Goal: Check status

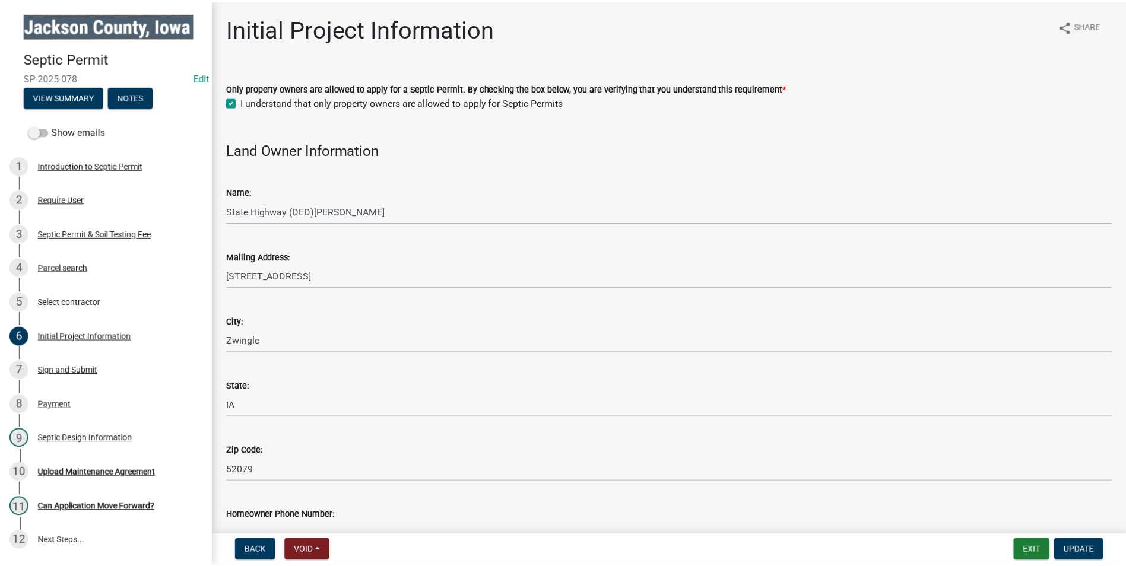
scroll to position [59, 0]
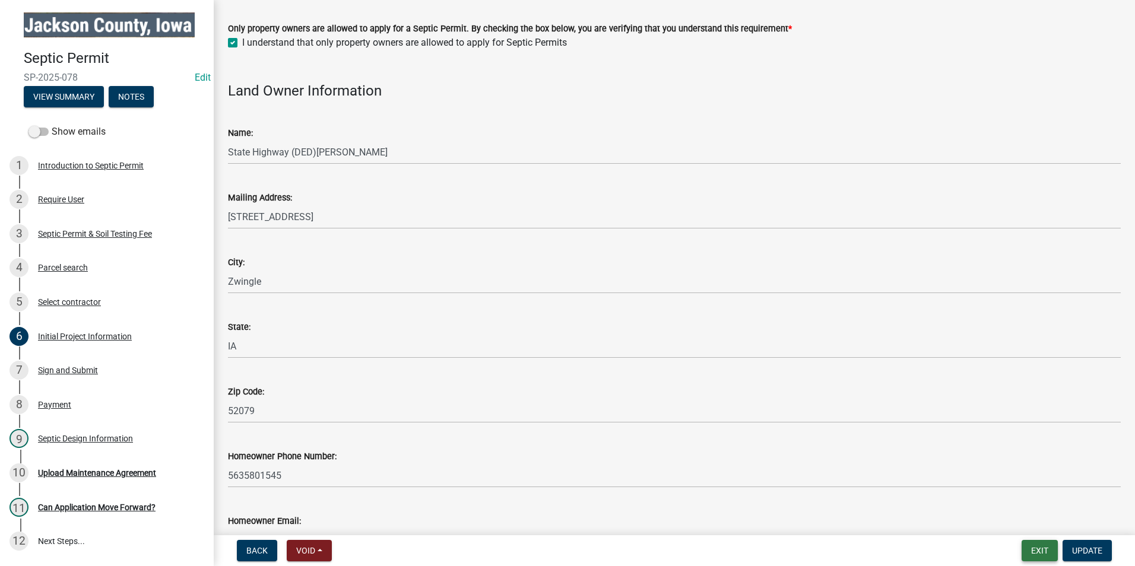
click at [1036, 554] on button "Exit" at bounding box center [1039, 550] width 36 height 21
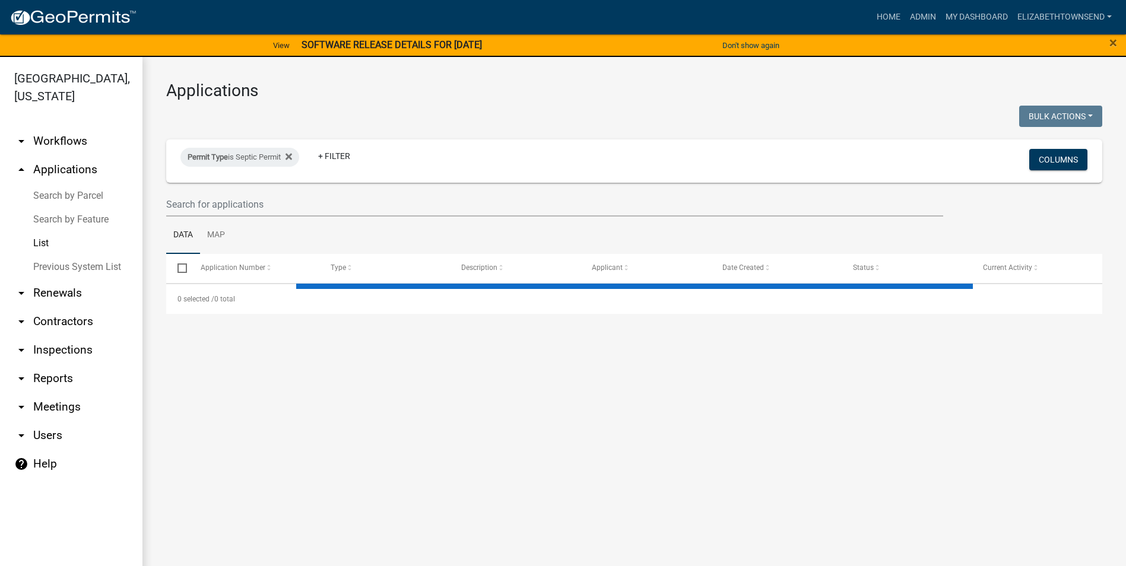
select select "3: 100"
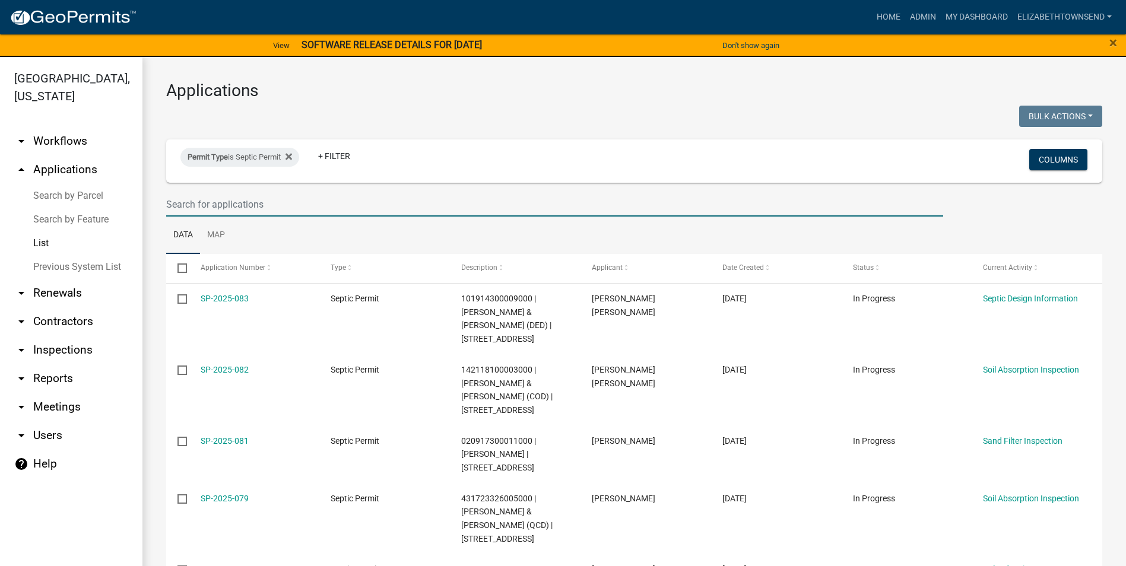
click at [297, 203] on input "text" at bounding box center [554, 204] width 777 height 24
type input "[PERSON_NAME]"
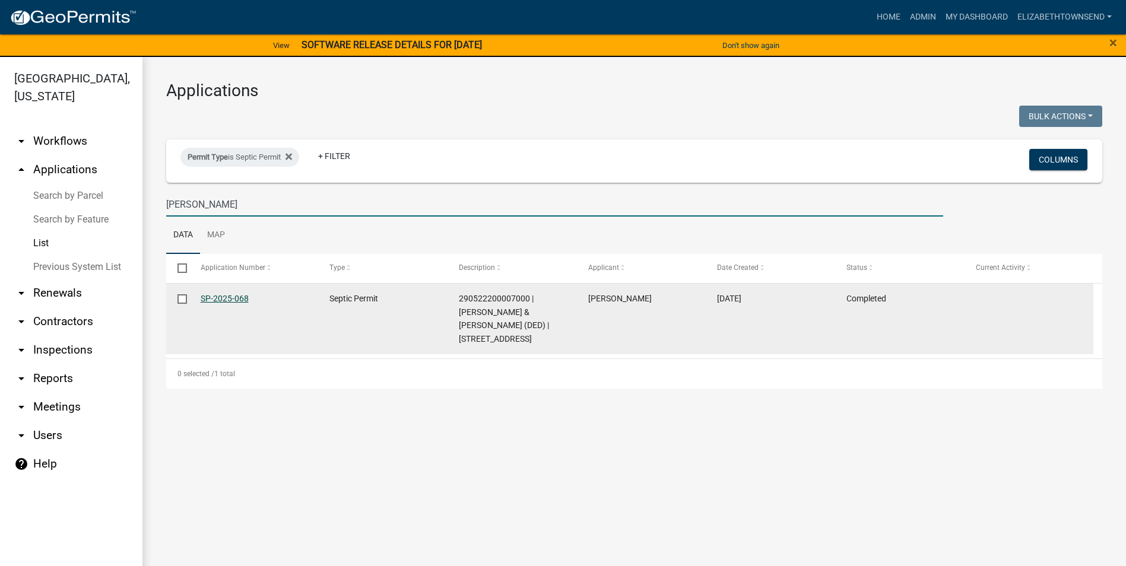
click at [234, 297] on link "SP-2025-068" at bounding box center [225, 298] width 48 height 9
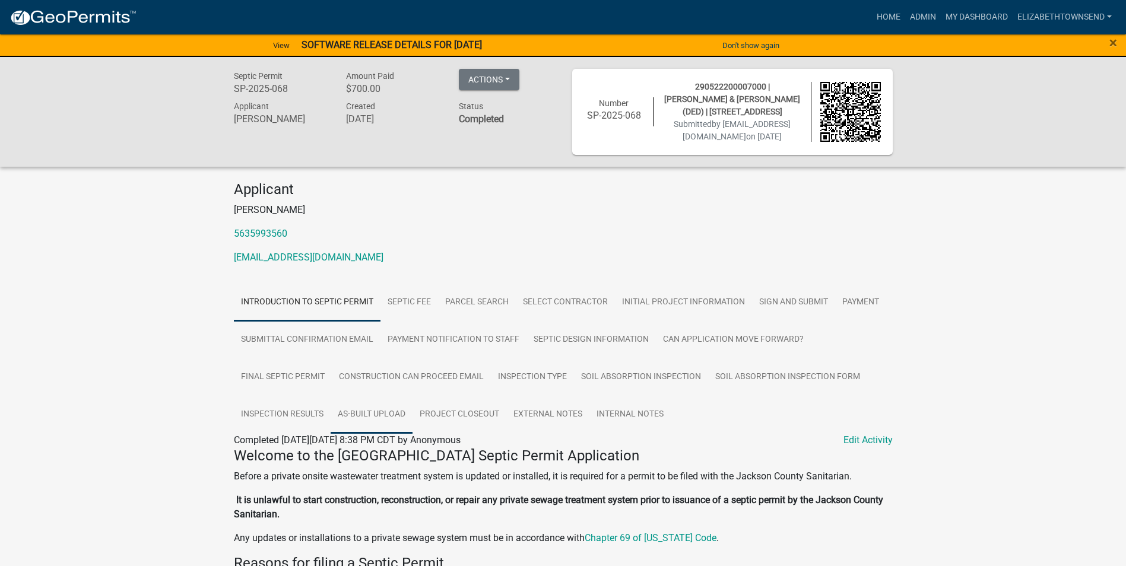
click at [387, 417] on link "As-built Upload" at bounding box center [372, 415] width 82 height 38
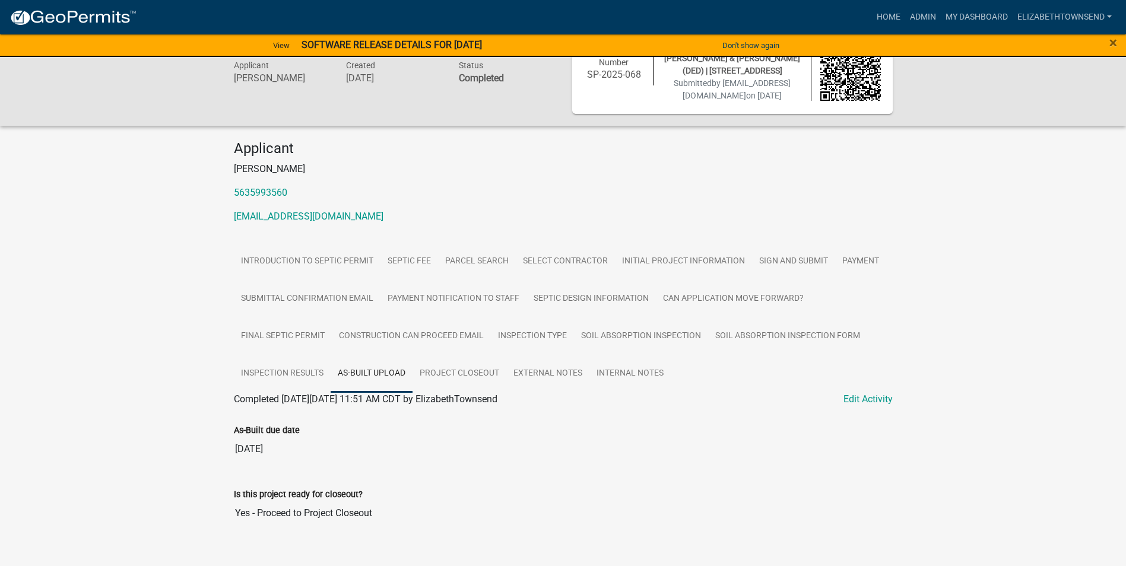
scroll to position [59, 0]
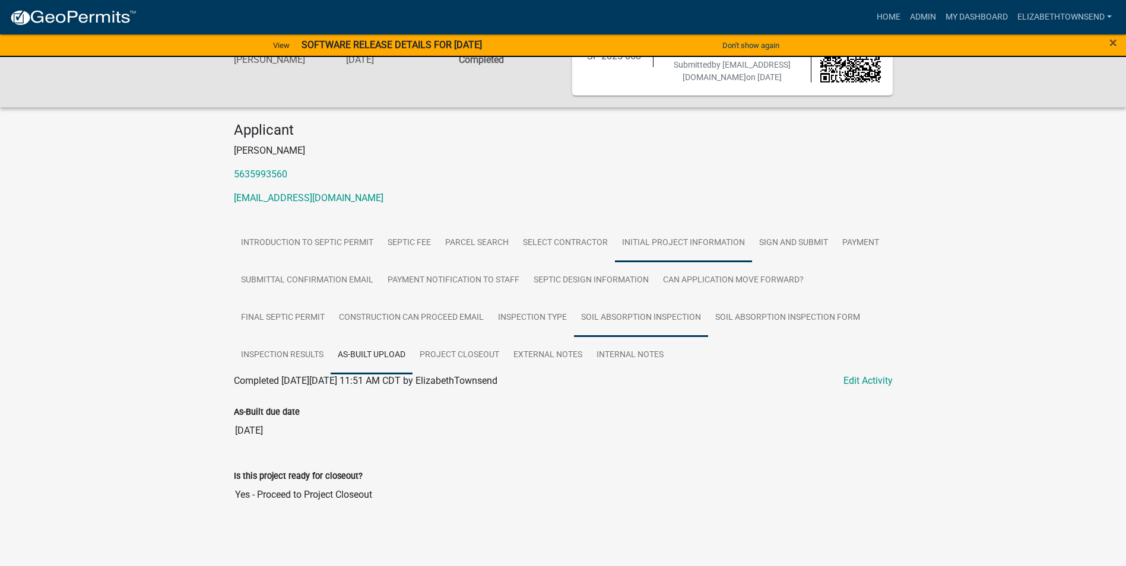
click at [639, 313] on link "Soil Absorption Inspection" at bounding box center [641, 318] width 134 height 38
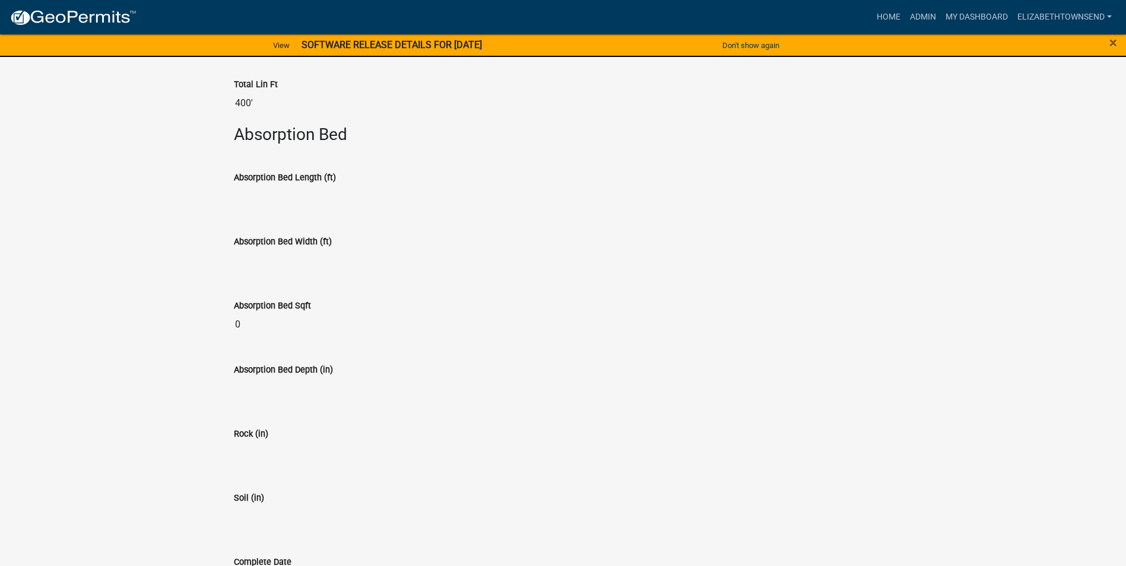
scroll to position [3775, 0]
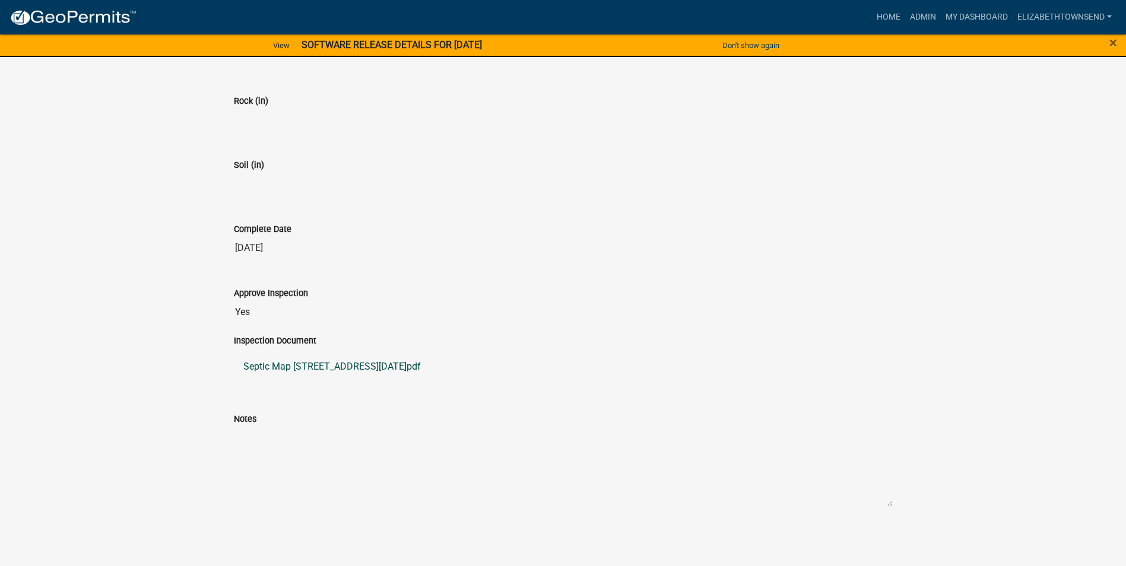
click at [364, 365] on link "Septic Map [STREET_ADDRESS][DATE]pdf" at bounding box center [563, 367] width 659 height 28
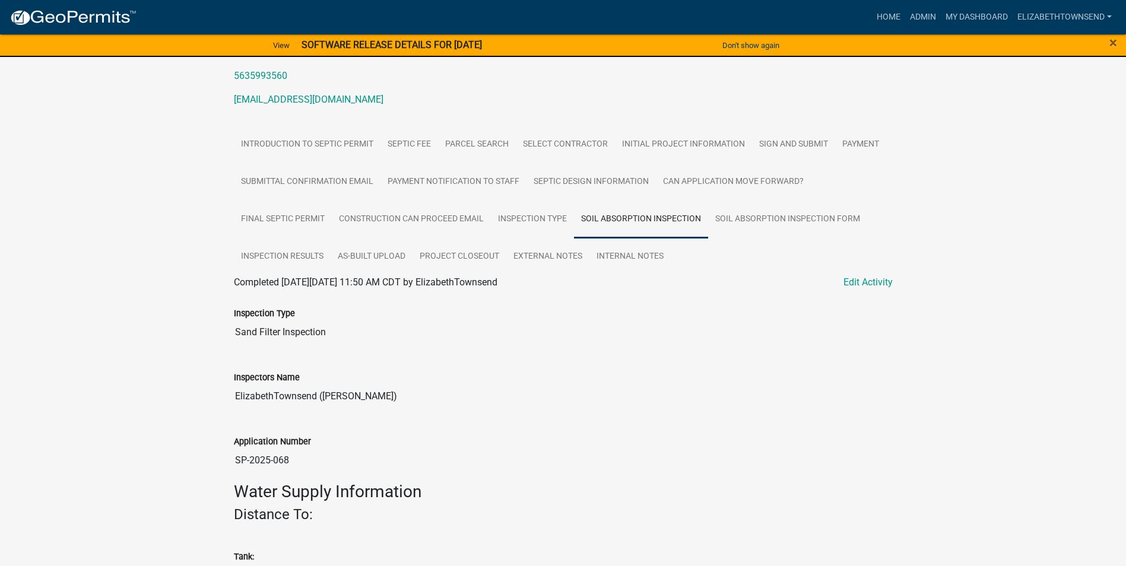
scroll to position [0, 0]
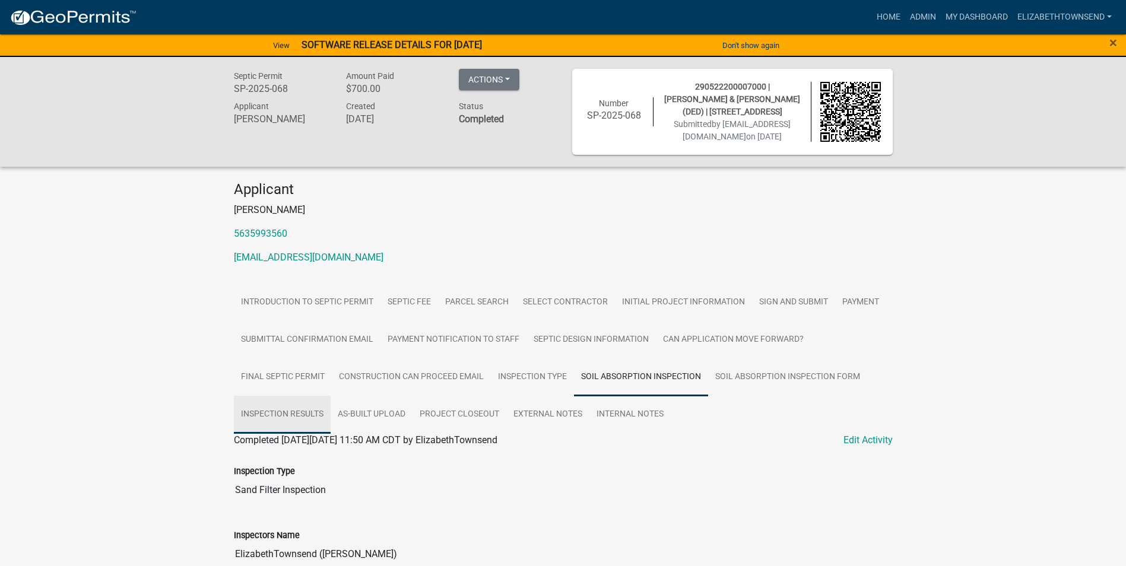
click at [298, 412] on link "Inspection Results" at bounding box center [282, 415] width 97 height 38
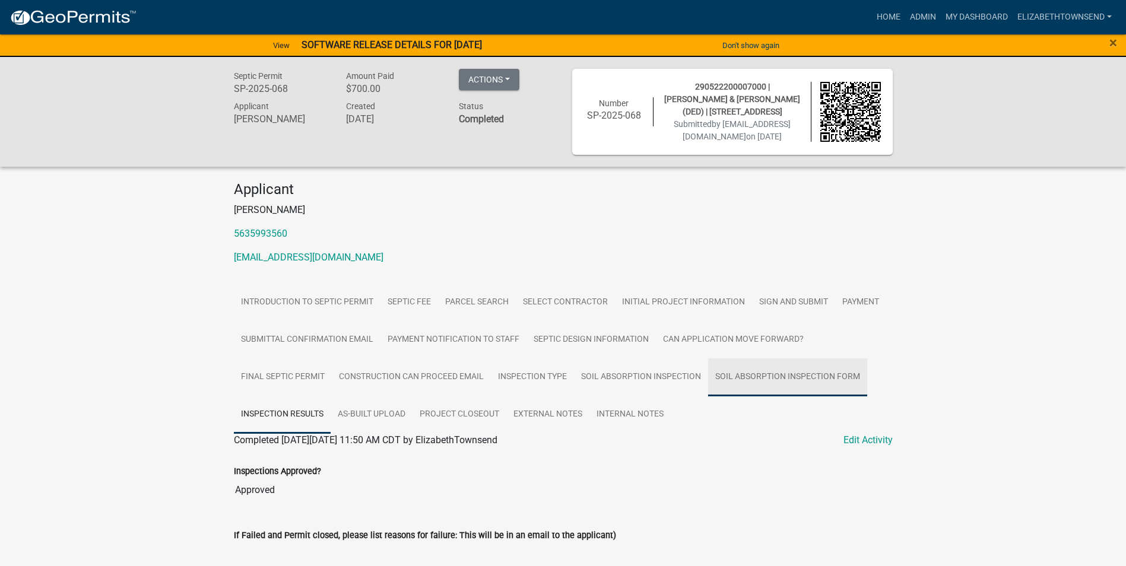
click at [780, 375] on link "Soil Absorption Inspection Form" at bounding box center [787, 377] width 159 height 38
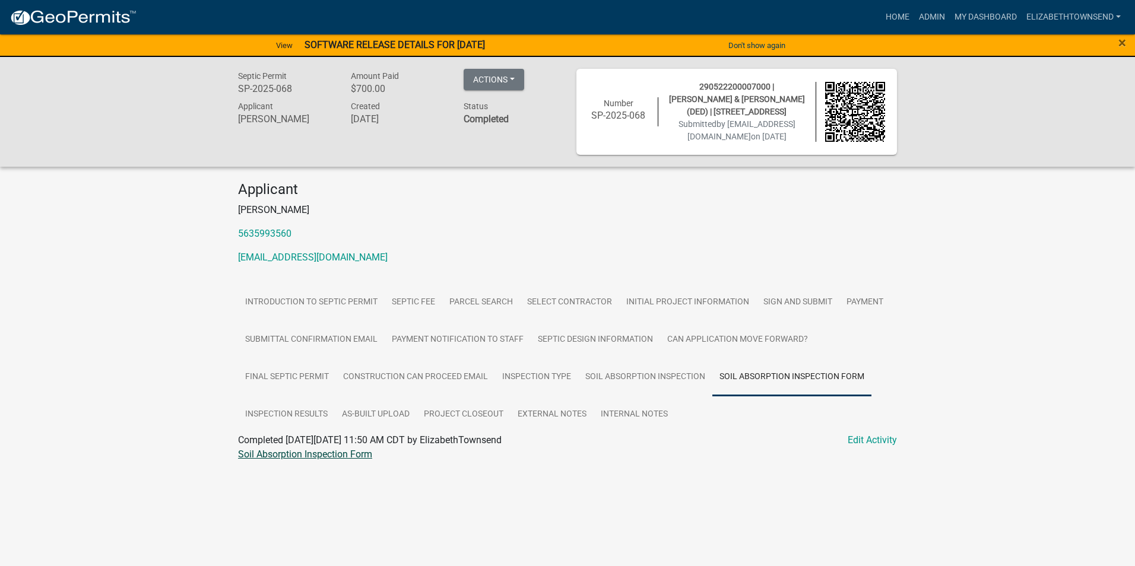
click at [352, 455] on link "Soil Absorption Inspection Form" at bounding box center [305, 454] width 134 height 11
click at [326, 379] on link "Final Septic Permit" at bounding box center [287, 377] width 98 height 38
click at [312, 458] on link "Final Septic Permit" at bounding box center [277, 454] width 79 height 11
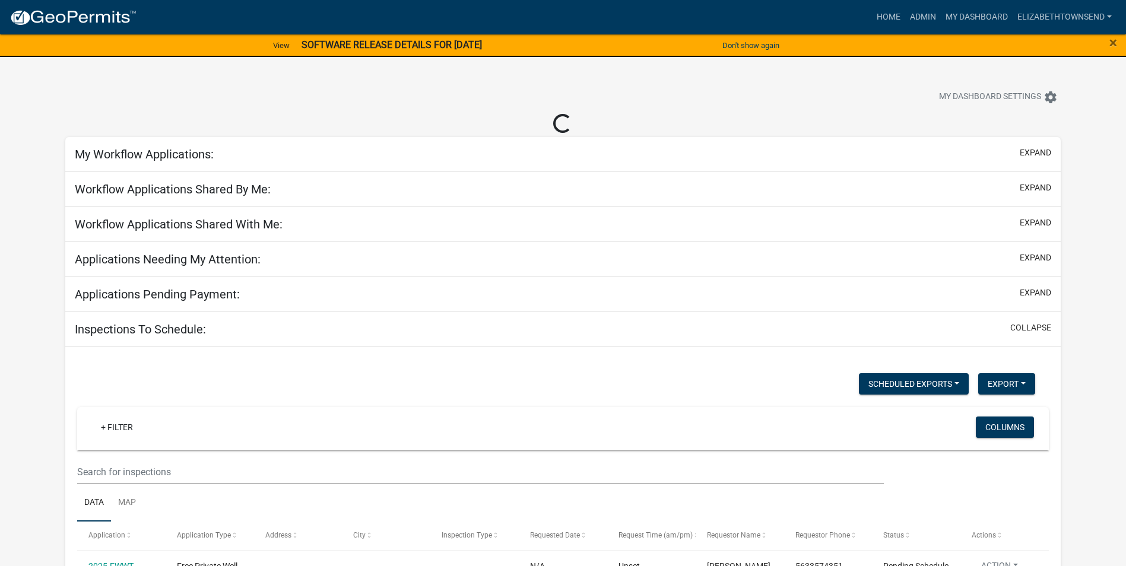
select select "3: 100"
